Goal: Task Accomplishment & Management: Use online tool/utility

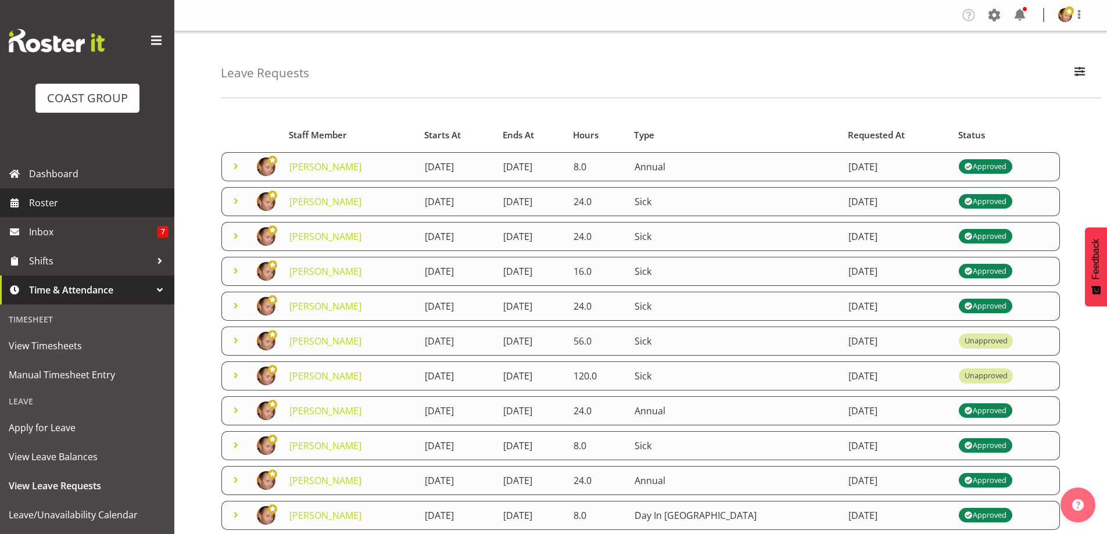
click at [65, 202] on span "Roster" at bounding box center [98, 202] width 139 height 17
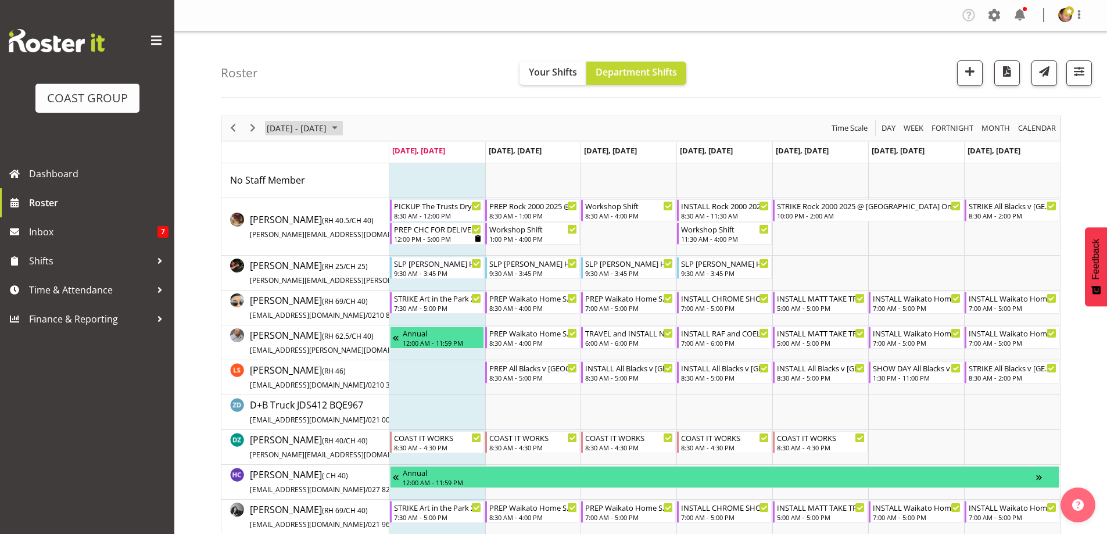
click at [342, 127] on span "September 2025" at bounding box center [335, 128] width 14 height 15
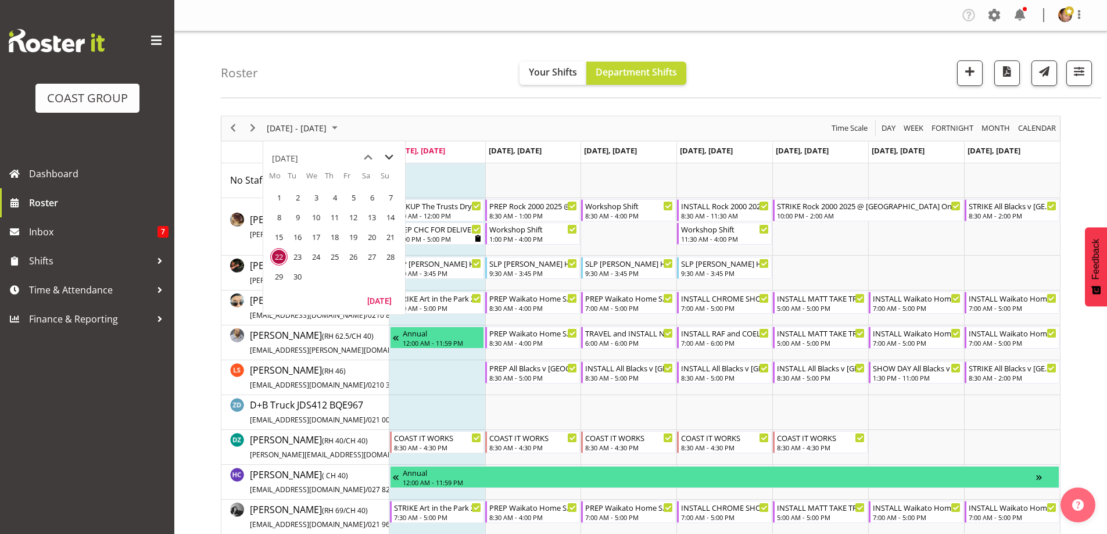
click at [386, 153] on span "next month" at bounding box center [389, 157] width 20 height 21
click at [330, 220] on span "9" at bounding box center [334, 217] width 17 height 17
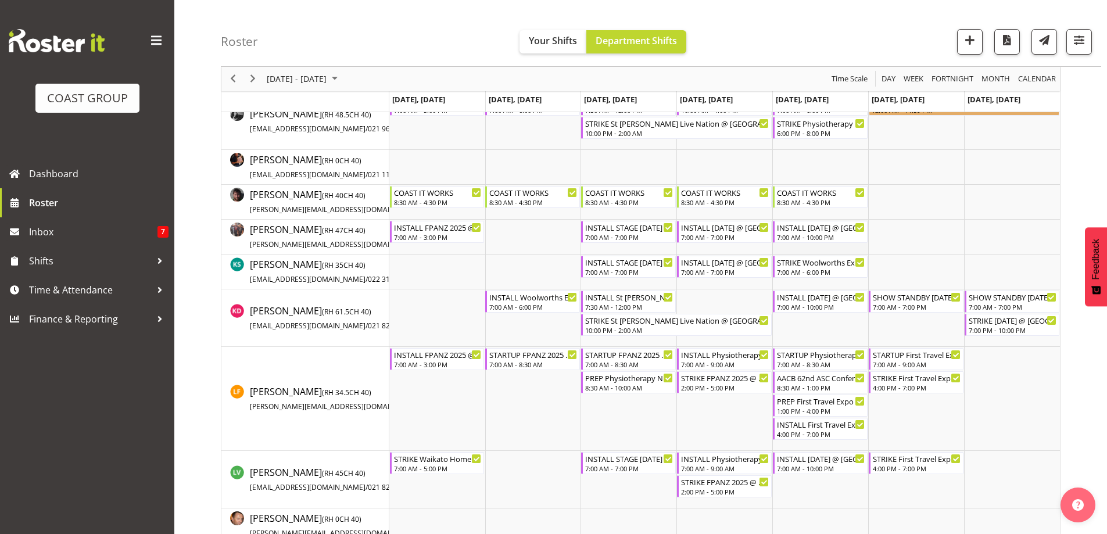
scroll to position [407, 0]
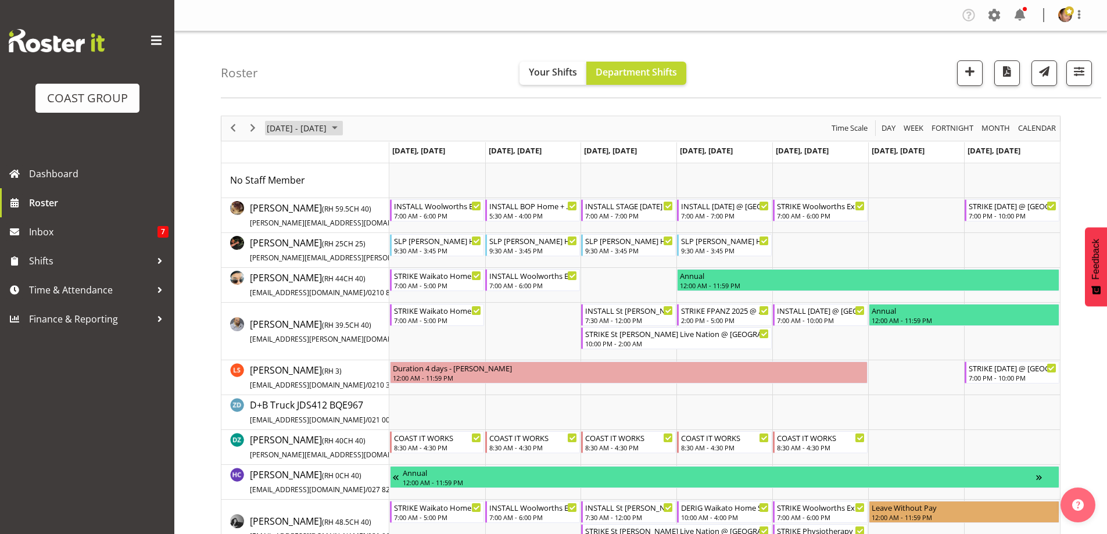
click at [342, 126] on span "October 2025" at bounding box center [335, 128] width 14 height 15
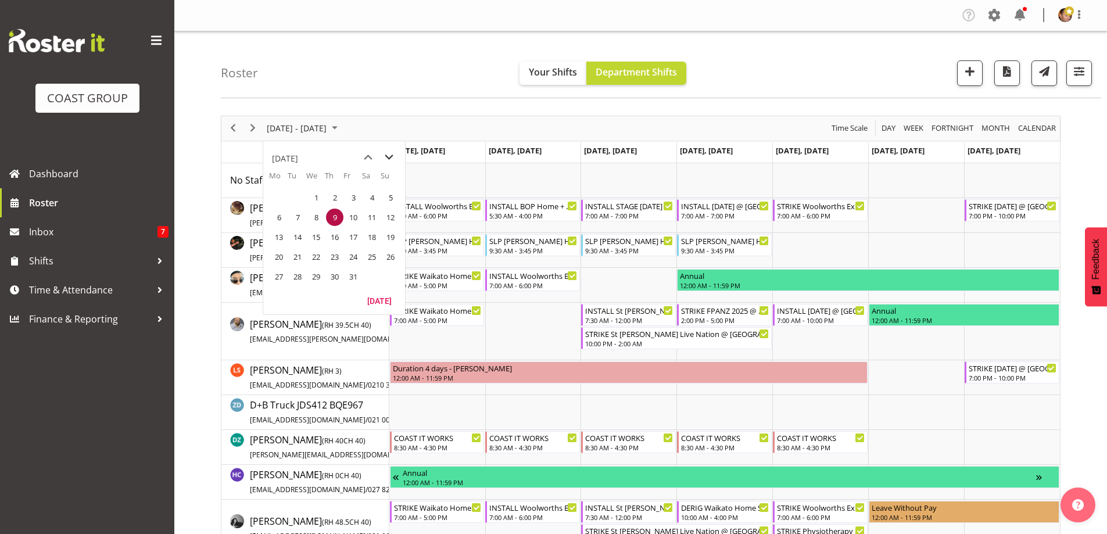
click at [389, 156] on span "next month" at bounding box center [389, 157] width 20 height 21
click at [298, 239] on span "11" at bounding box center [297, 236] width 17 height 17
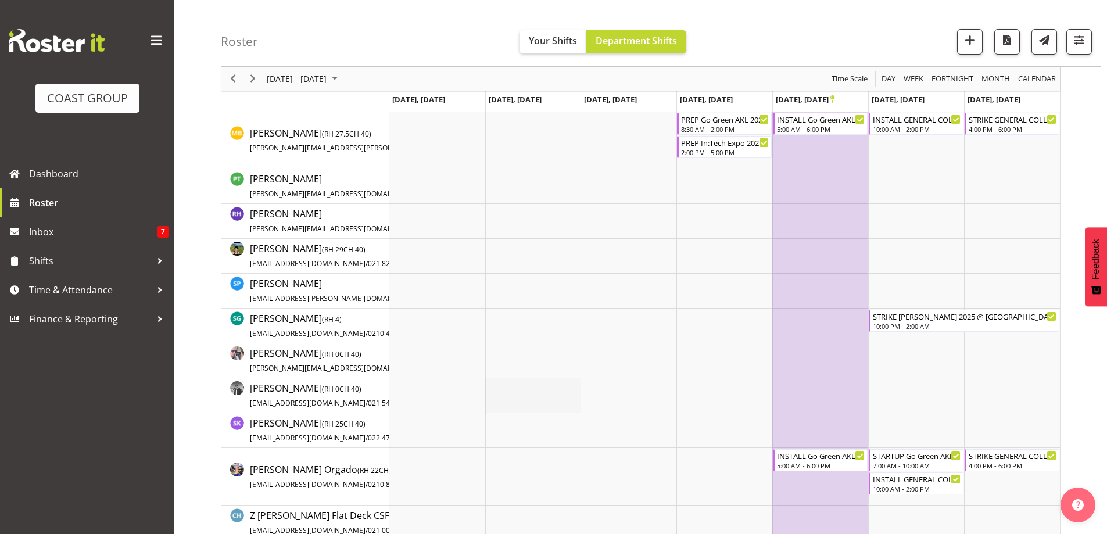
scroll to position [1279, 0]
